Goal: Task Accomplishment & Management: Manage account settings

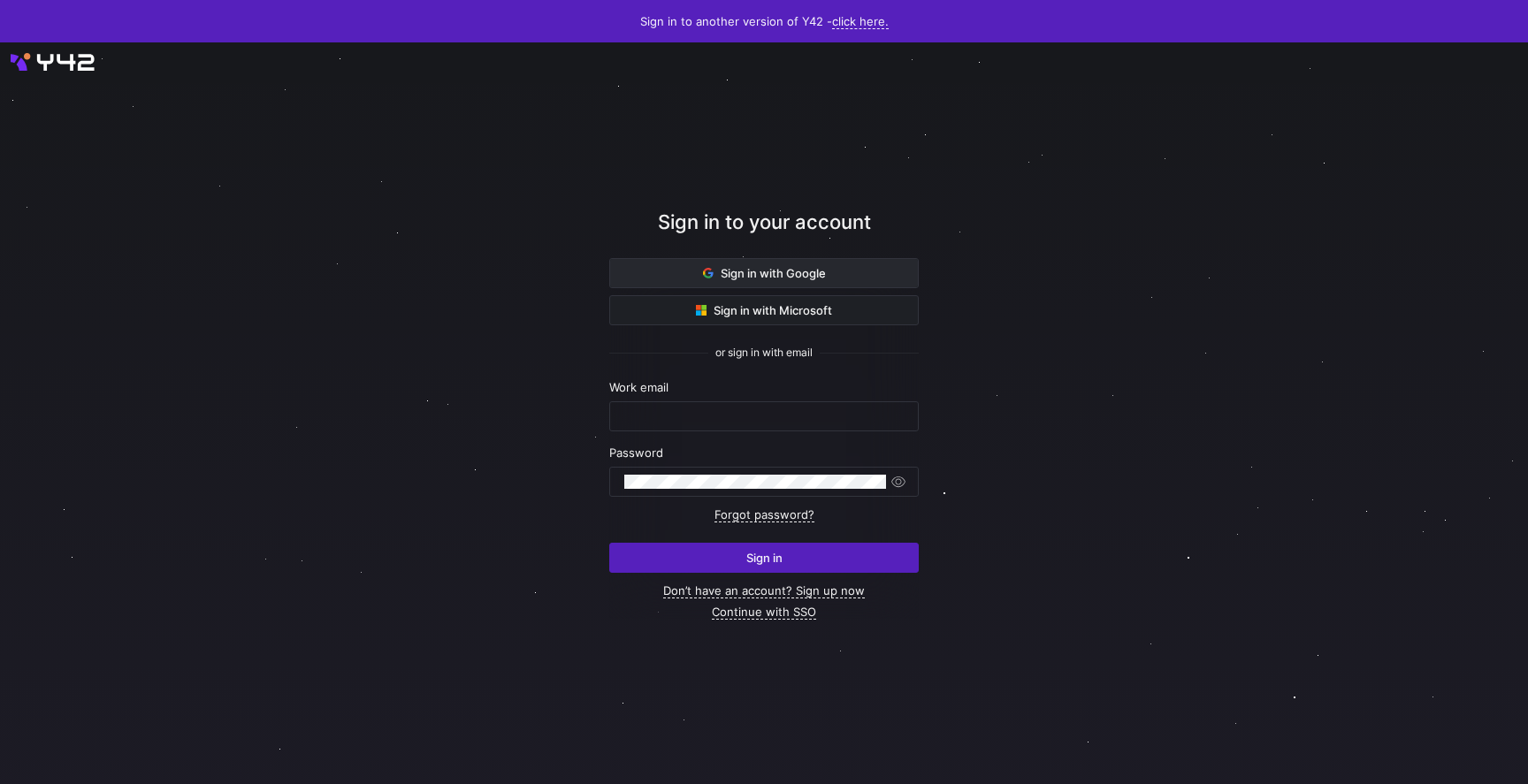
click at [806, 270] on span "Sign in with Google" at bounding box center [764, 272] width 123 height 14
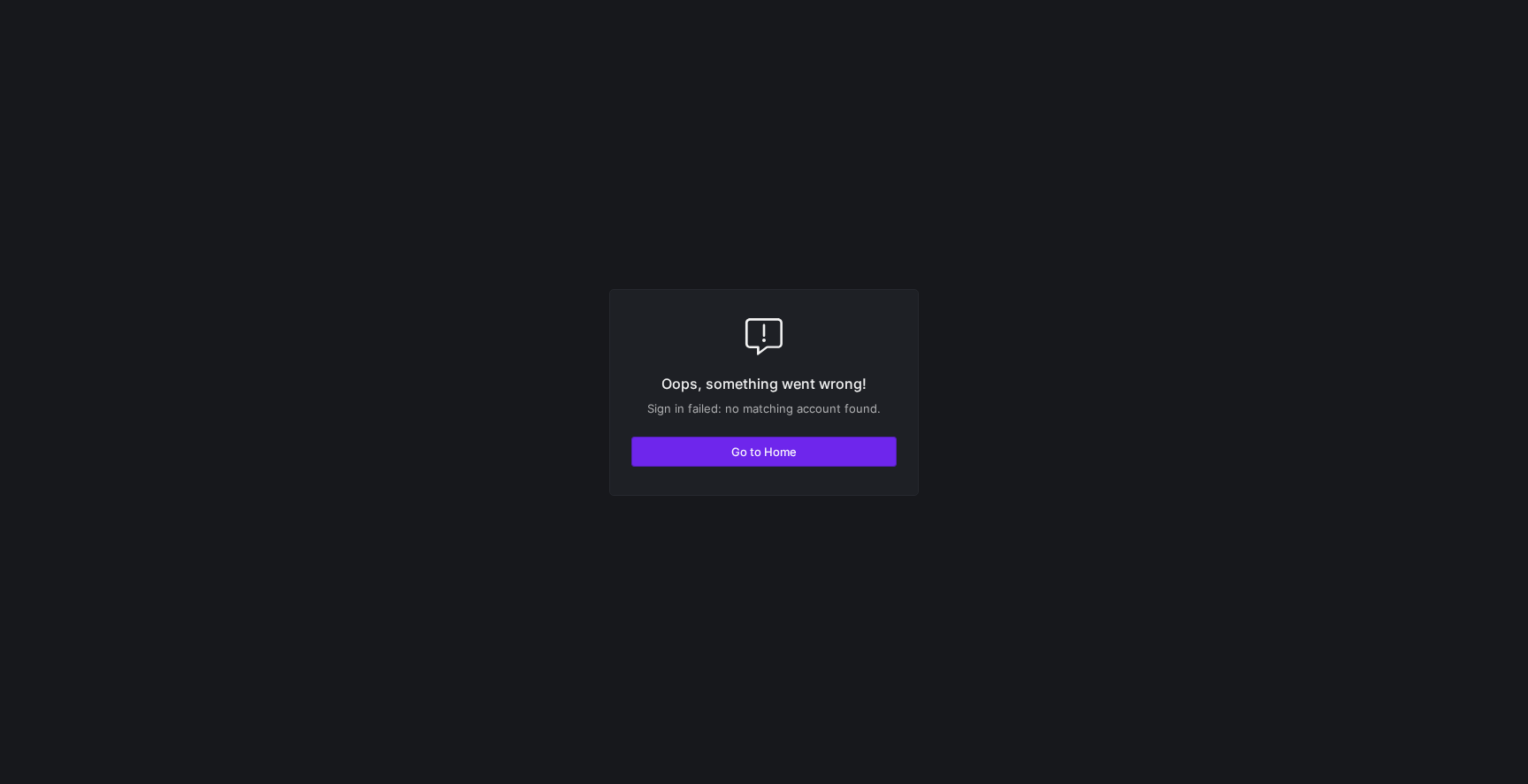
click at [706, 452] on span "button" at bounding box center [764, 451] width 263 height 28
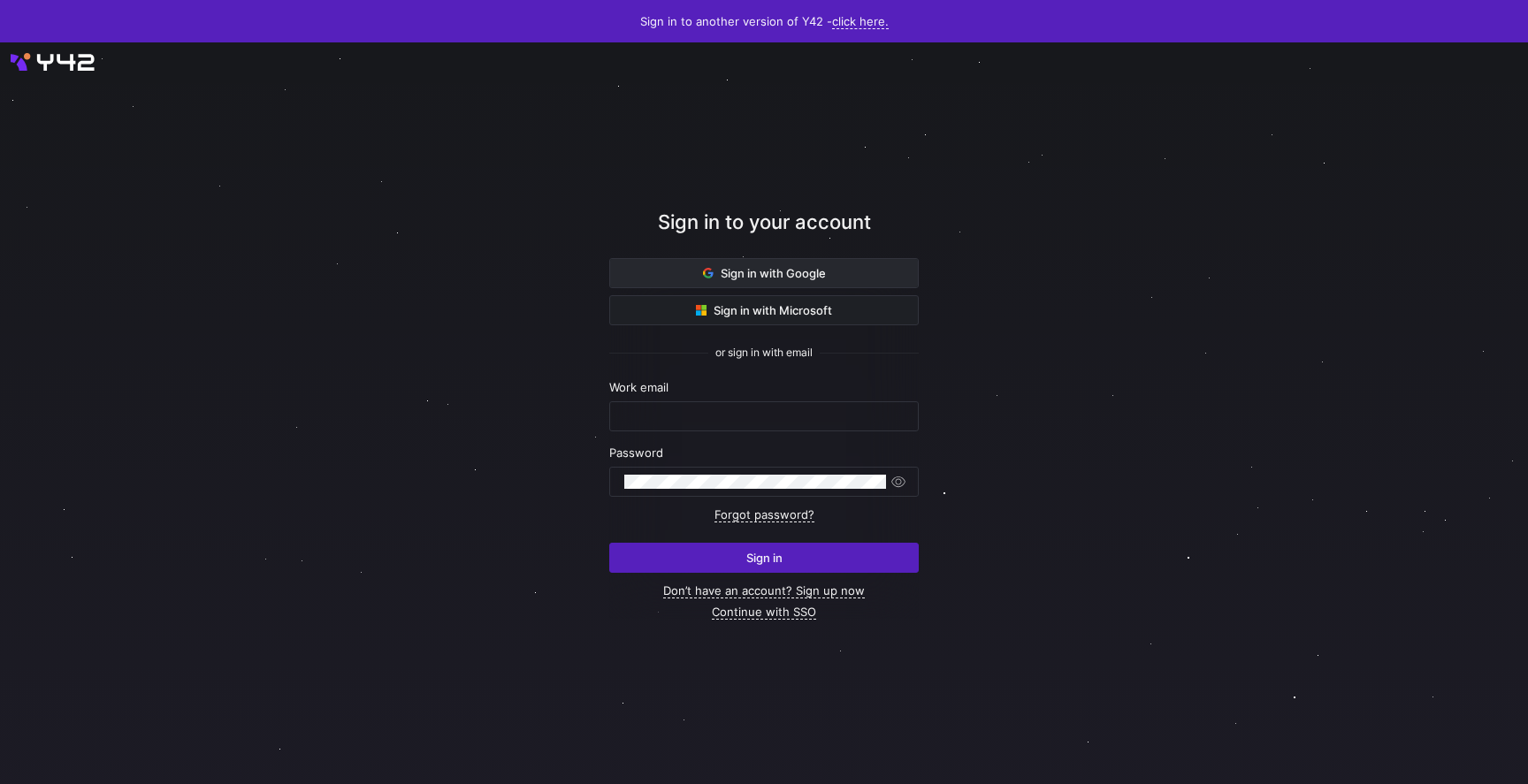
click at [745, 265] on span at bounding box center [764, 273] width 308 height 28
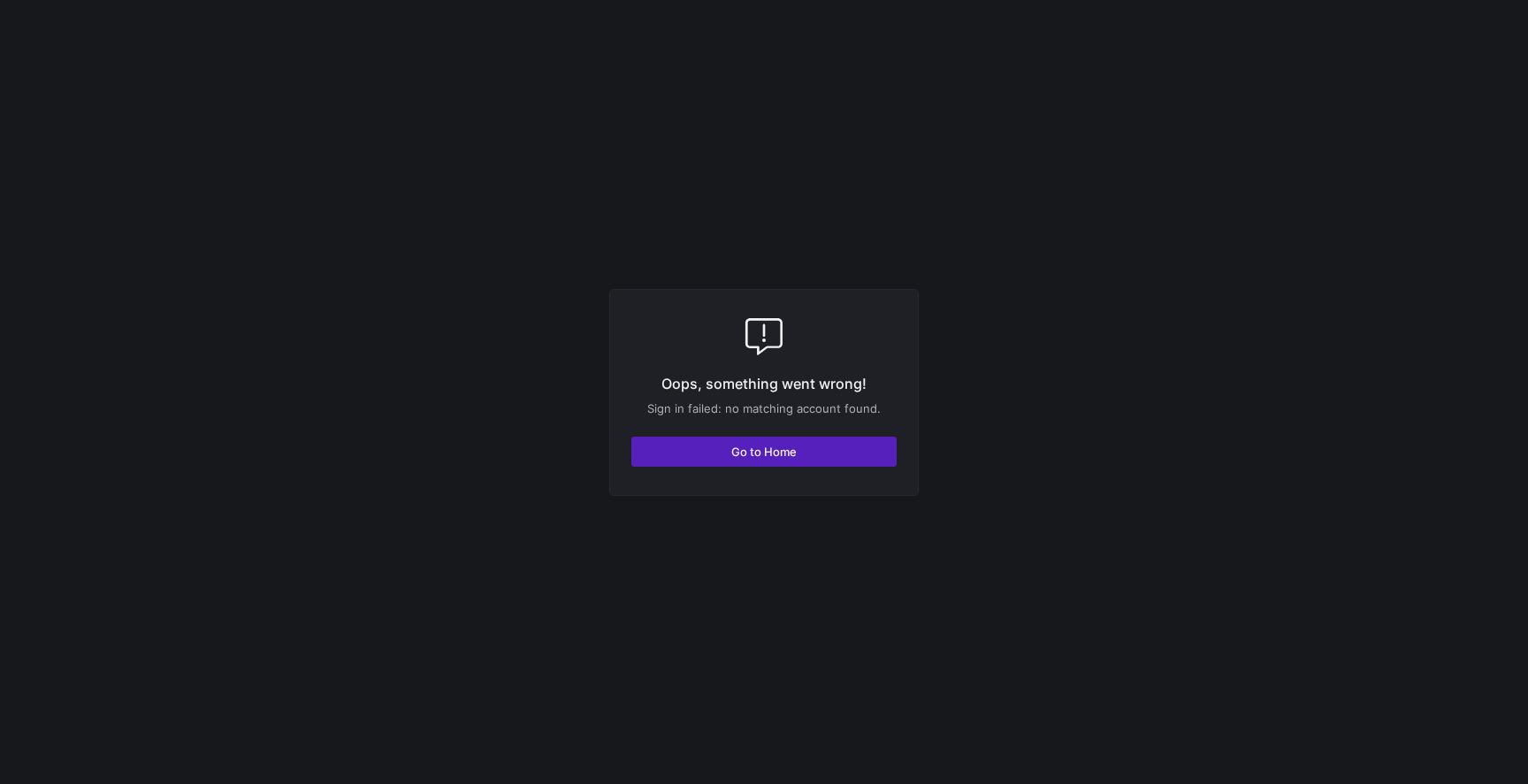
click at [748, 359] on div "Oops, something went wrong! Sign in failed: no matching account found. Go to Ho…" at bounding box center [764, 392] width 310 height 207
click at [727, 416] on div "Oops, something went wrong! Sign in failed: no matching account found. Go to Ho…" at bounding box center [764, 392] width 310 height 207
click at [727, 399] on div "Oops, something went wrong! Sign in failed: no matching account found. Go to Ho…" at bounding box center [764, 392] width 310 height 207
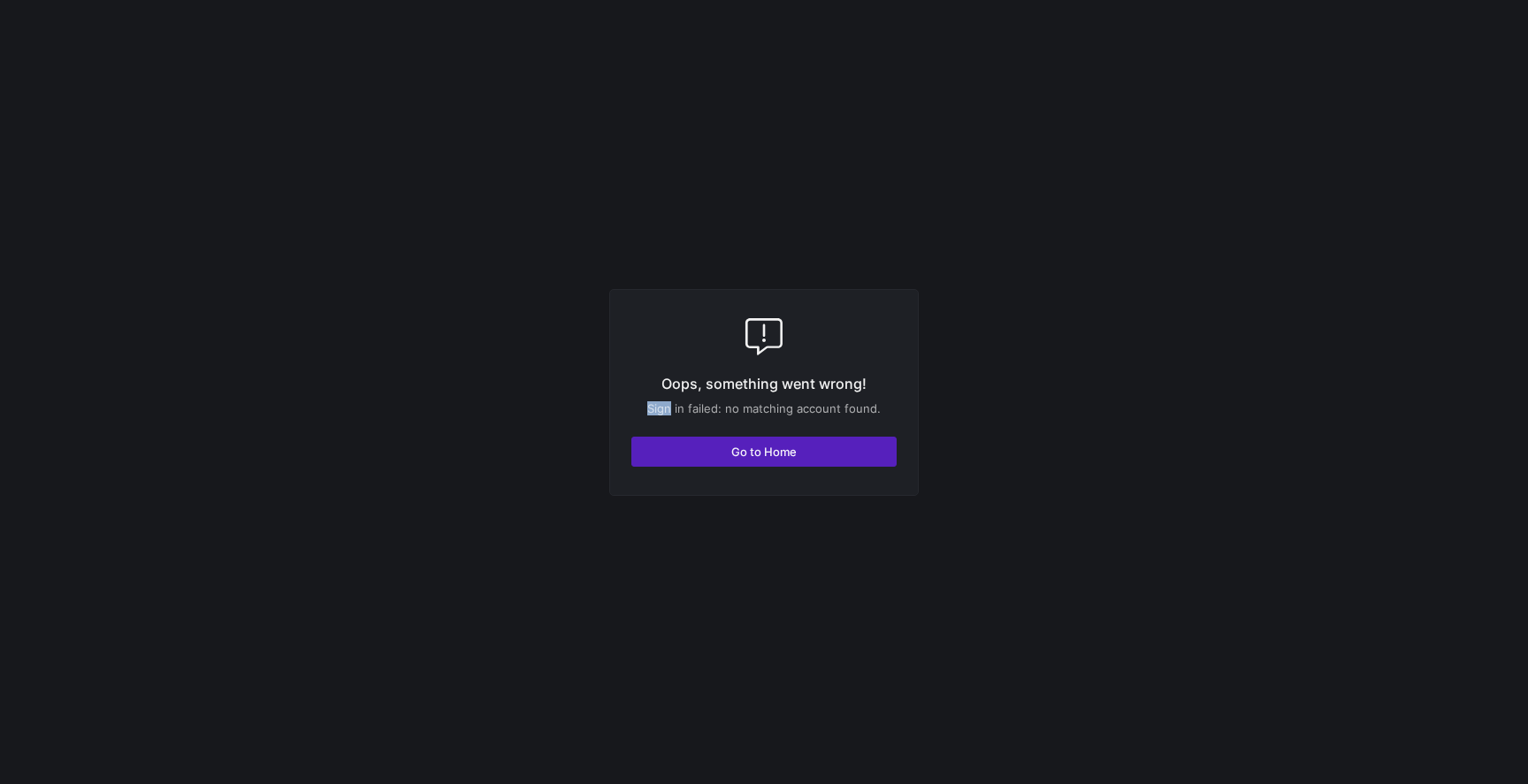
click at [727, 399] on div "Oops, something went wrong! Sign in failed: no matching account found. Go to Ho…" at bounding box center [764, 392] width 310 height 207
copy div "Sign in failed: no matching account found."
click at [632, 740] on y42-fullscreen-message "Oops, something went wrong! Sign in failed: no matching account found. Go to Ho…" at bounding box center [764, 392] width 1528 height 784
